Goal: Check status: Check status

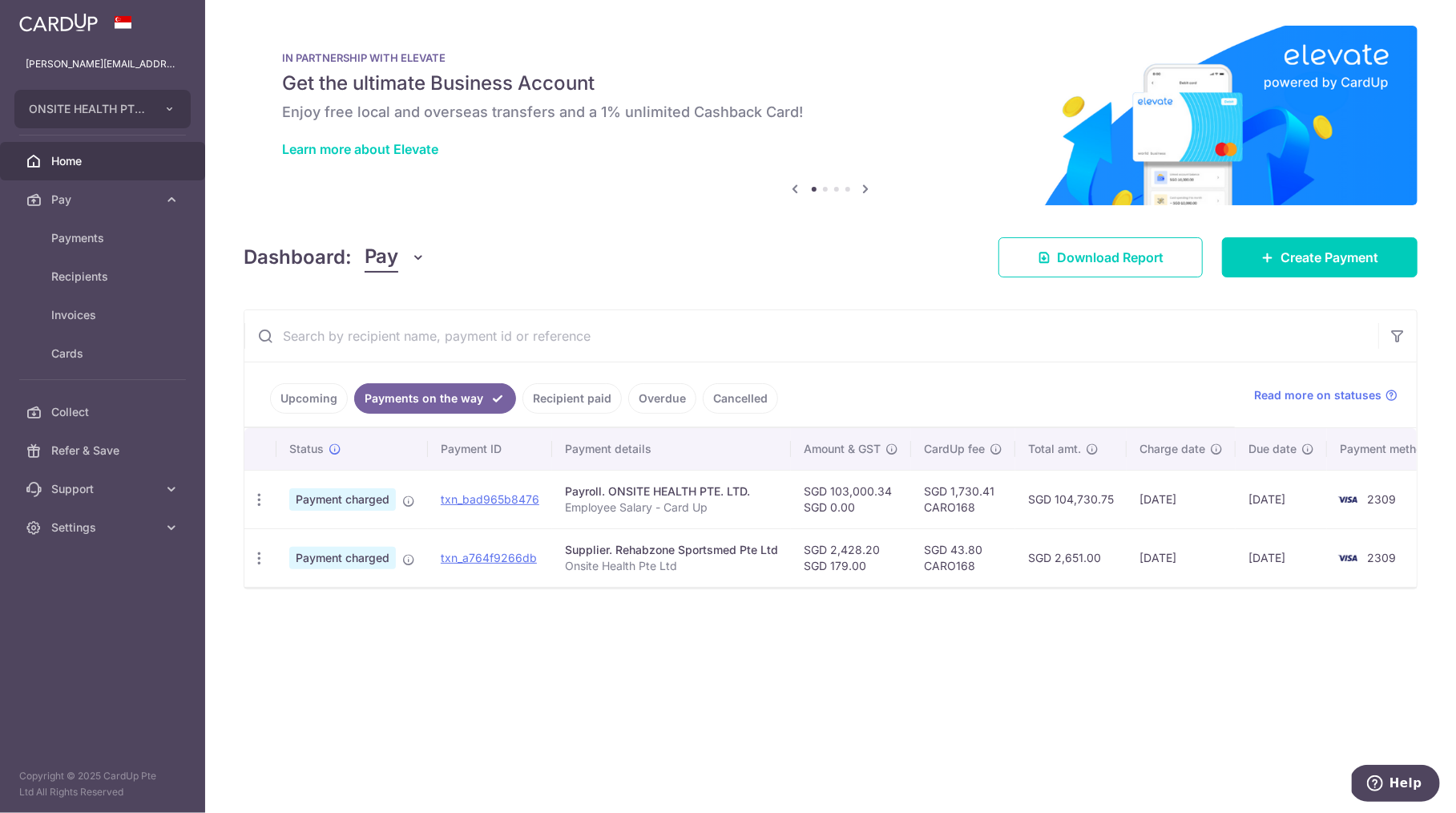
click at [318, 396] on link "Upcoming" at bounding box center [309, 399] width 78 height 30
click at [440, 396] on link "Payments on the way" at bounding box center [447, 399] width 140 height 30
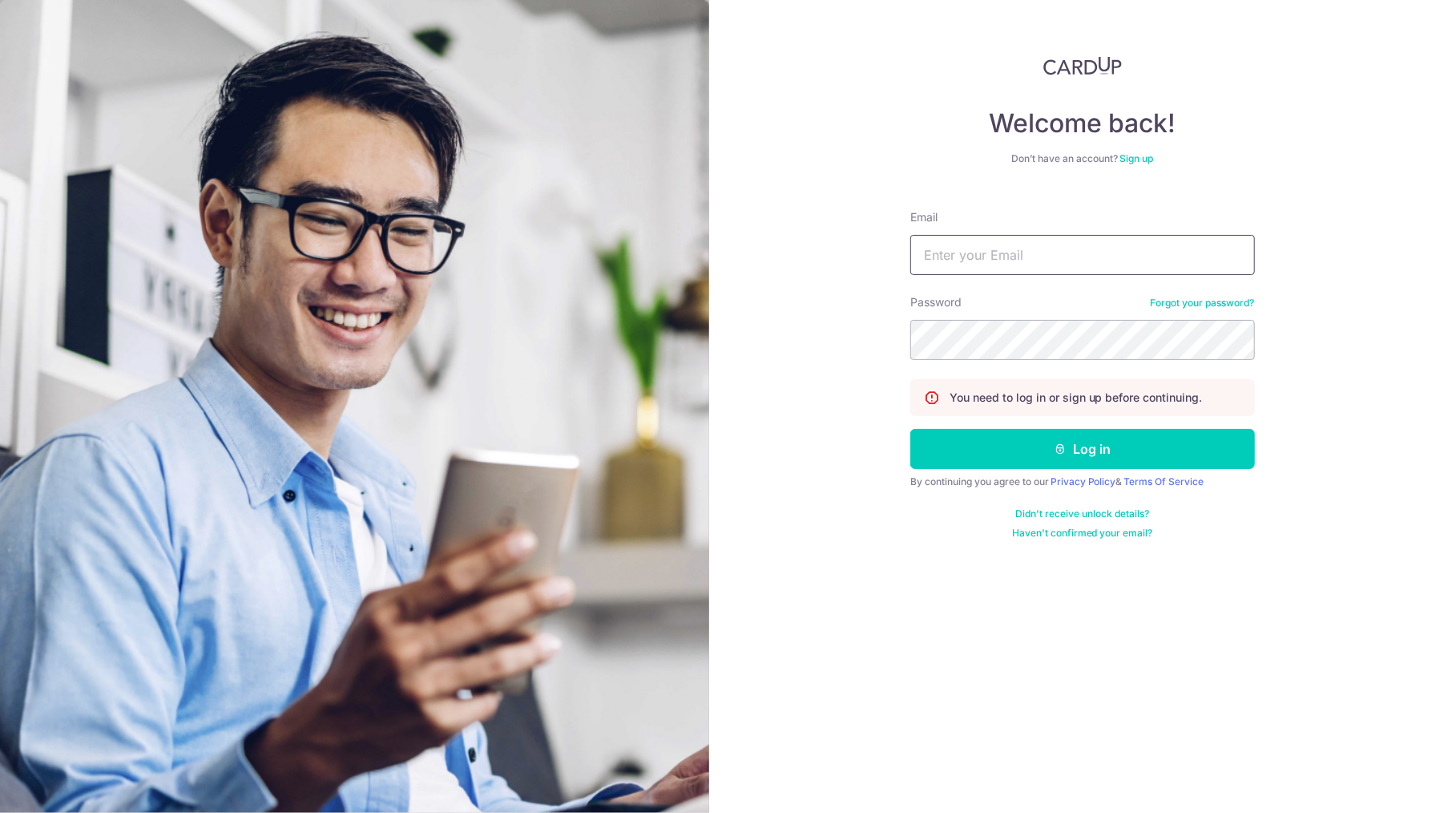
type input "[PERSON_NAME][EMAIL_ADDRESS][PERSON_NAME][DOMAIN_NAME]"
click at [1083, 449] on button "Log in" at bounding box center [1083, 449] width 345 height 40
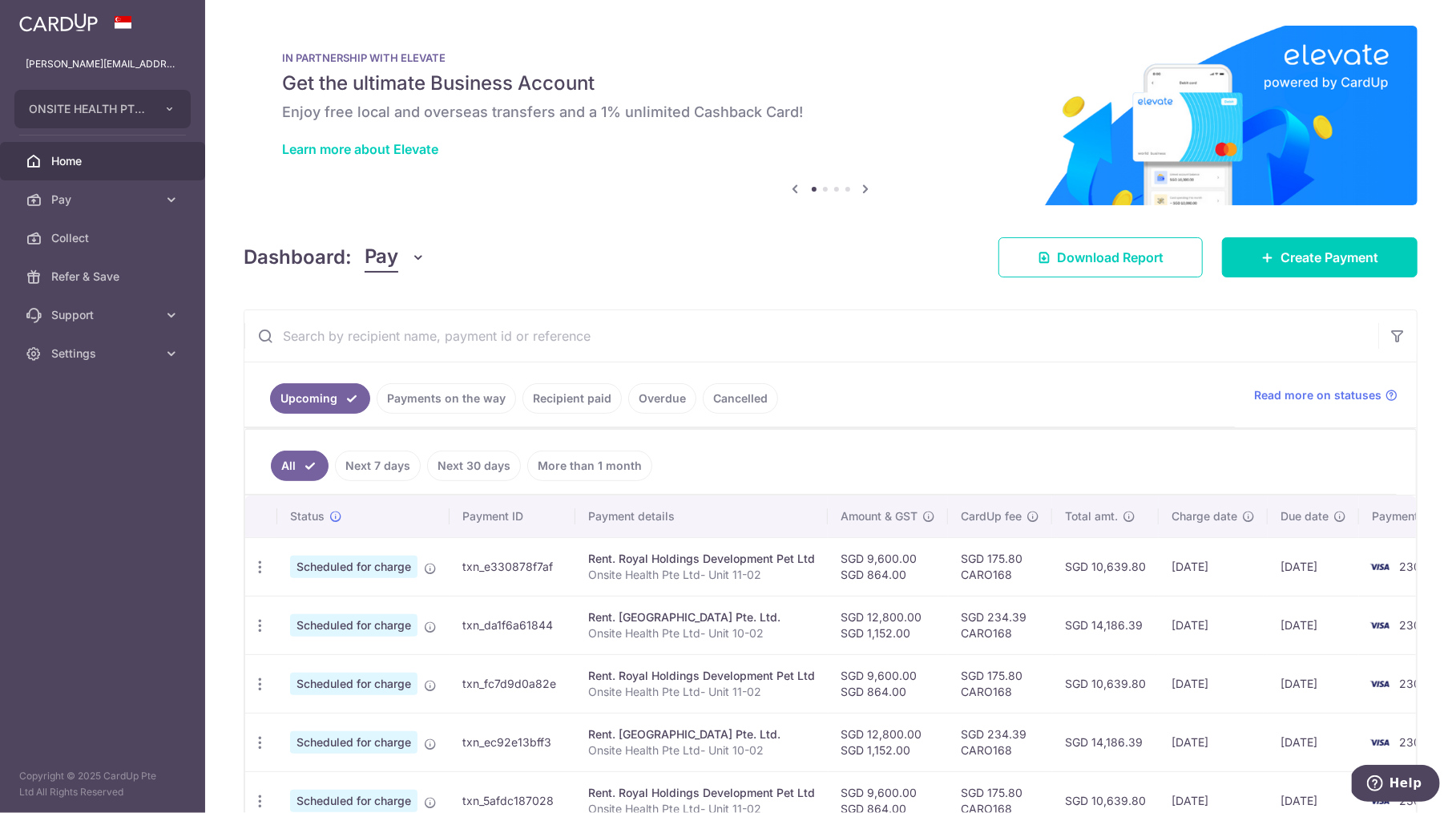
click at [456, 393] on link "Payments on the way" at bounding box center [447, 399] width 140 height 30
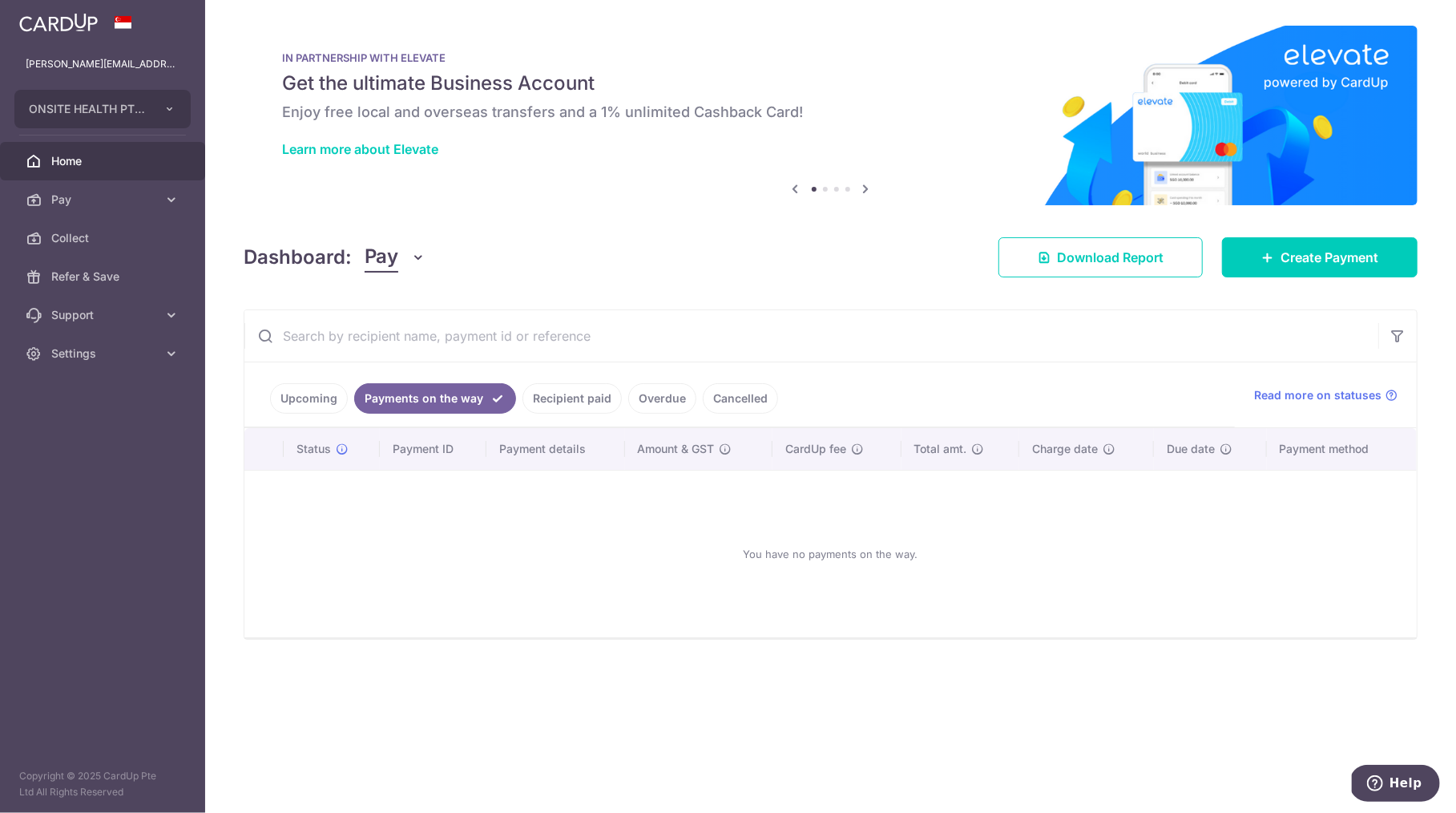
click at [565, 402] on link "Recipient paid" at bounding box center [572, 399] width 99 height 30
